Goal: Find specific page/section

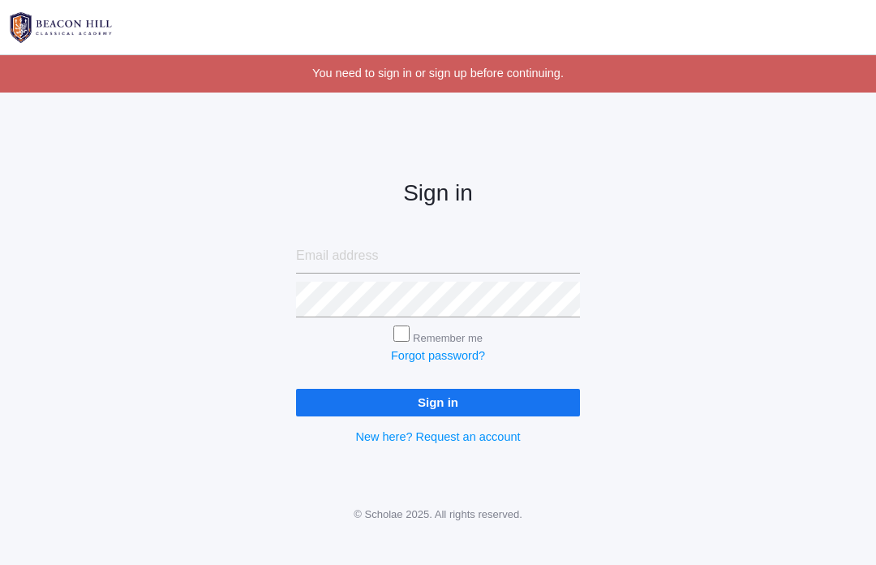
click at [352, 413] on input "Sign in" at bounding box center [438, 402] width 284 height 27
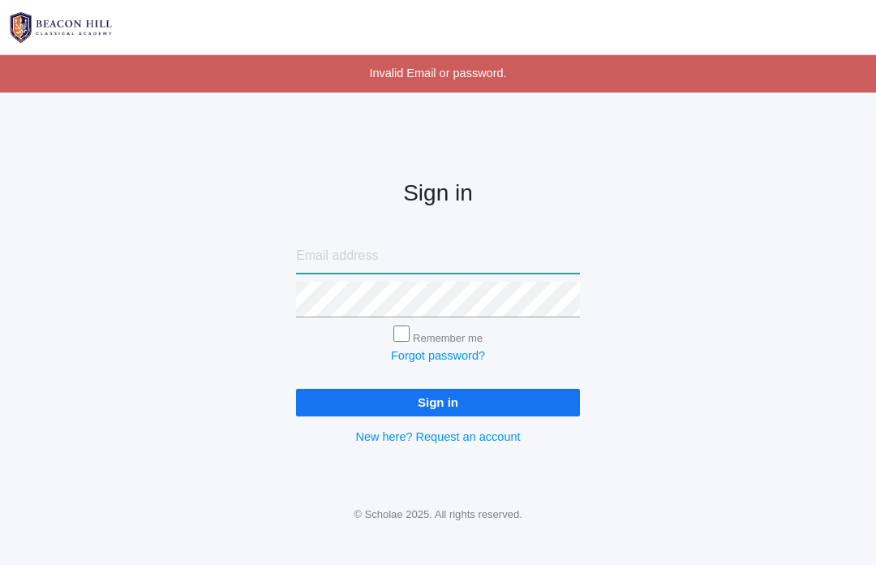
type input "ribkabrodt@gmail.com"
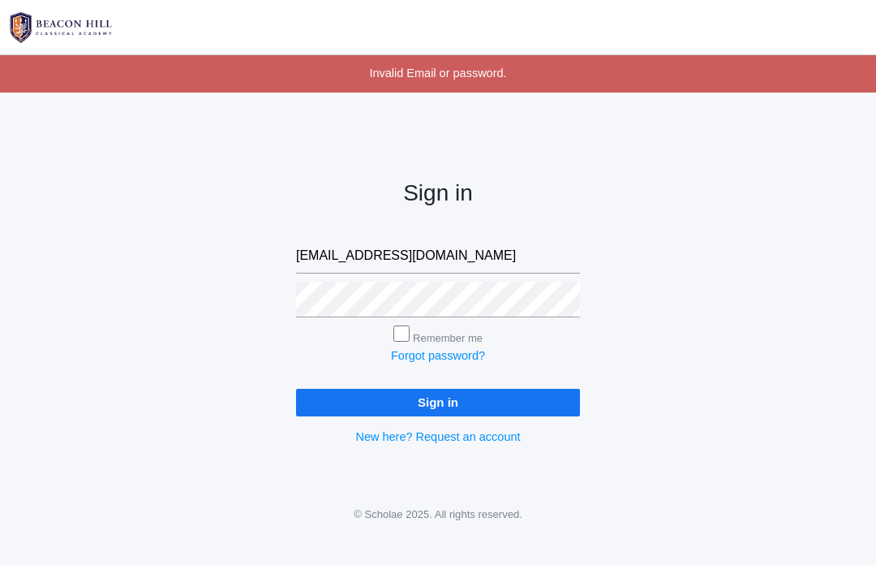
click at [438, 399] on input "Sign in" at bounding box center [438, 402] width 284 height 27
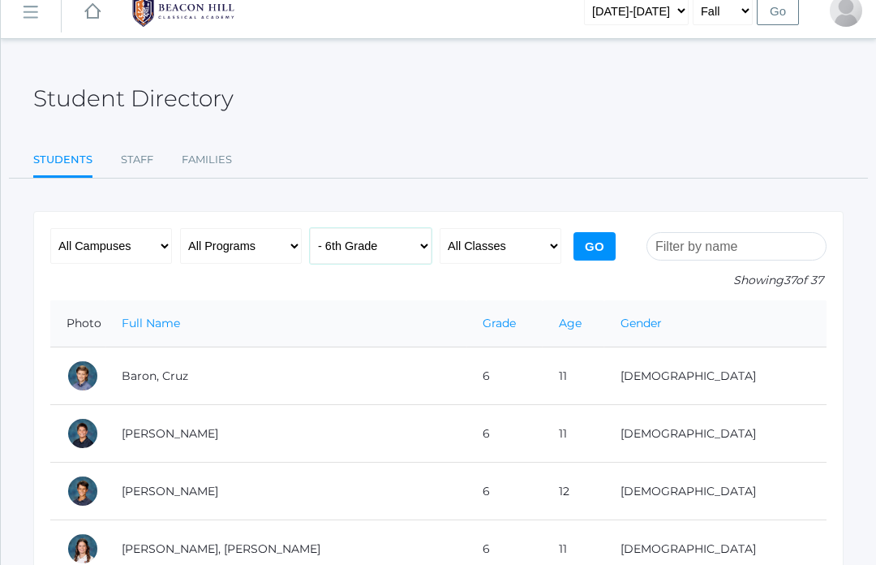
click at [424, 249] on select "All Grades Grammar - Kindergarten - 1st Grade - 2nd Grade - 3rd Grade - 4th Gra…" at bounding box center [371, 247] width 122 height 36
select select "9"
click at [605, 245] on input "Go" at bounding box center [595, 246] width 42 height 28
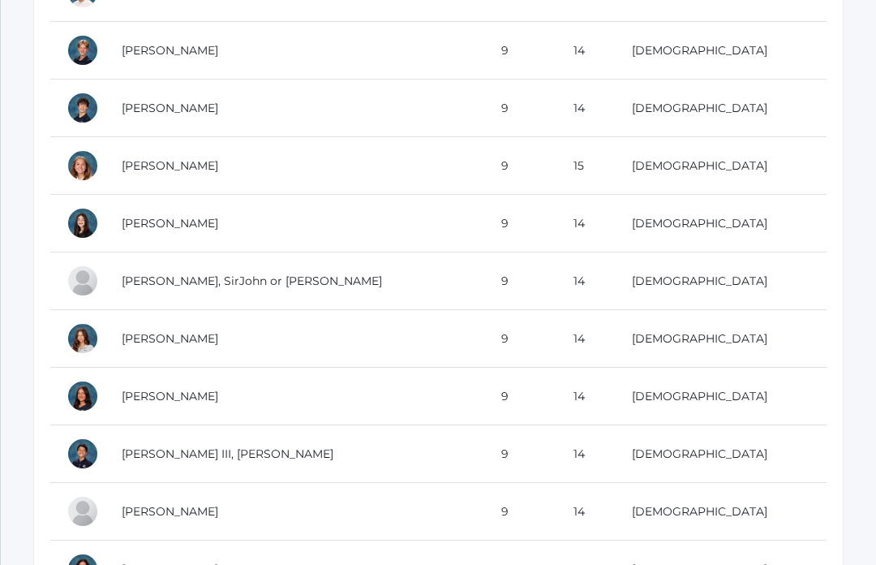
scroll to position [741, 0]
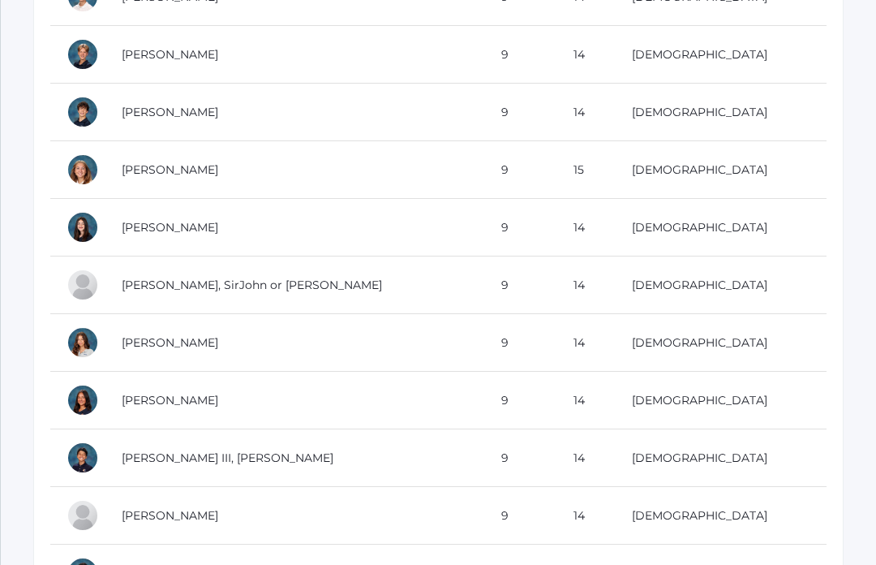
click at [875, 305] on div "Student Directory Students Staff Families Students Staff Families Showing 18 of…" at bounding box center [439, 6] width 876 height 1342
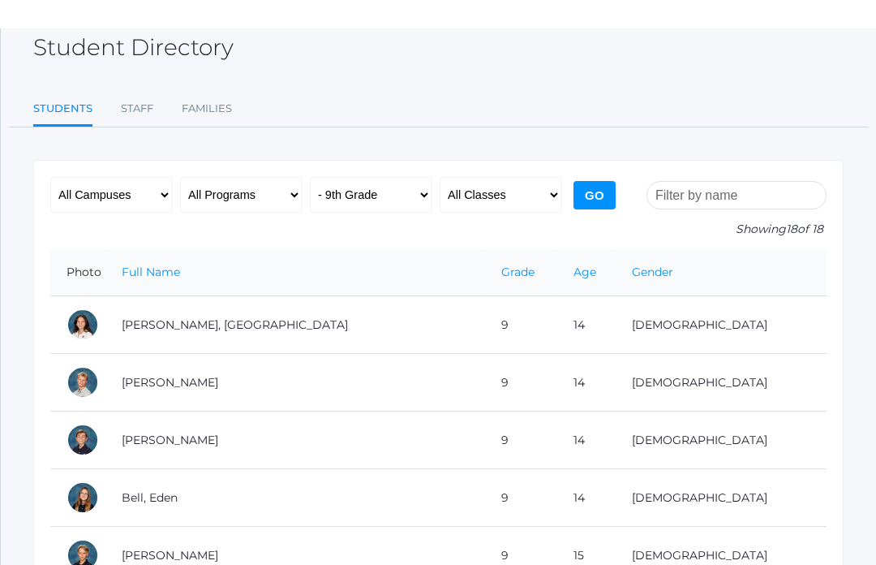
scroll to position [0, 0]
